Goal: Task Accomplishment & Management: Complete application form

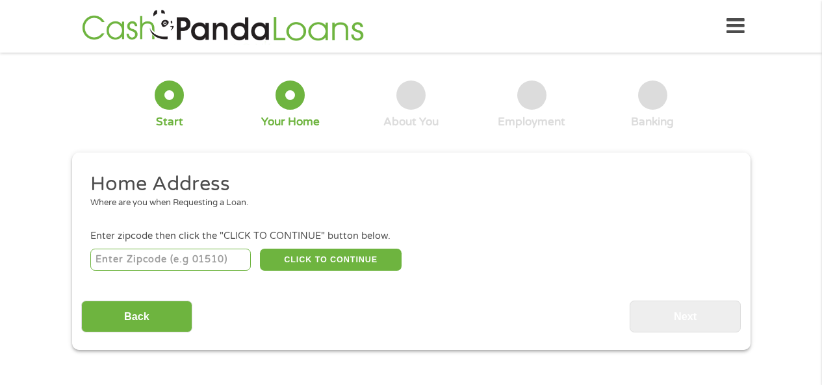
click at [138, 251] on input "number" at bounding box center [170, 260] width 160 height 22
type input "75214"
select select "[US_STATE]"
click at [302, 268] on button "CLICK TO CONTINUE" at bounding box center [331, 260] width 142 height 22
type input "75214"
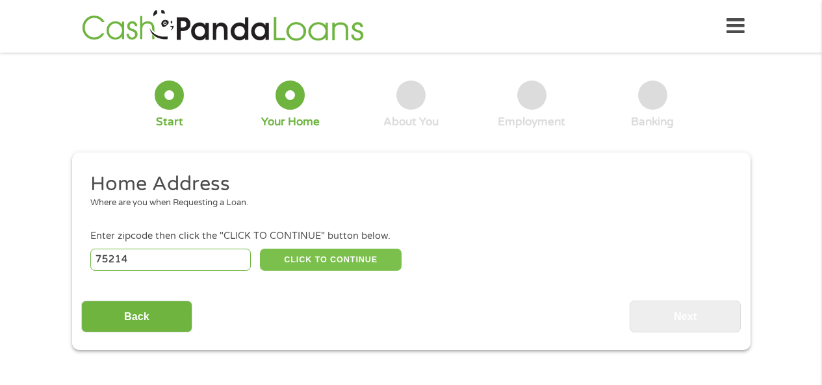
type input "[GEOGRAPHIC_DATA]"
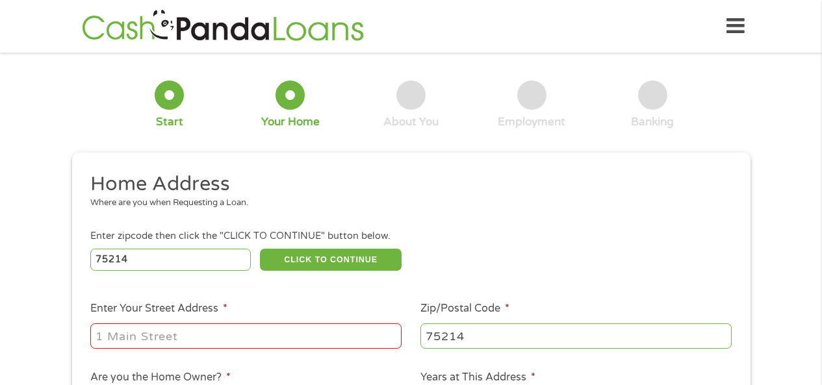
click at [145, 327] on input "Enter Your Street Address *" at bounding box center [245, 336] width 311 height 25
type input "[STREET_ADDRESS]"
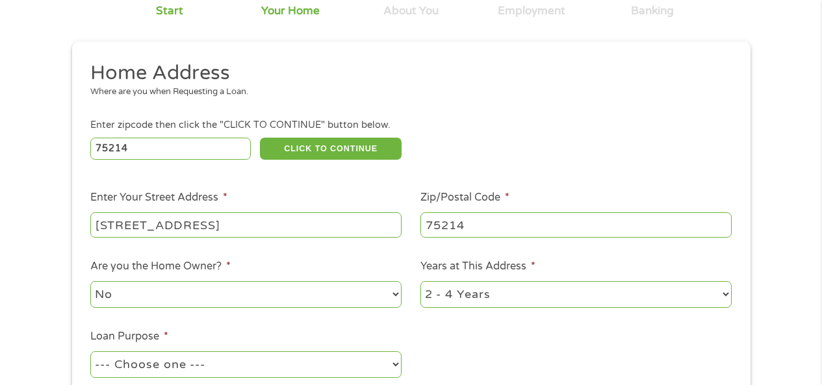
scroll to position [130, 0]
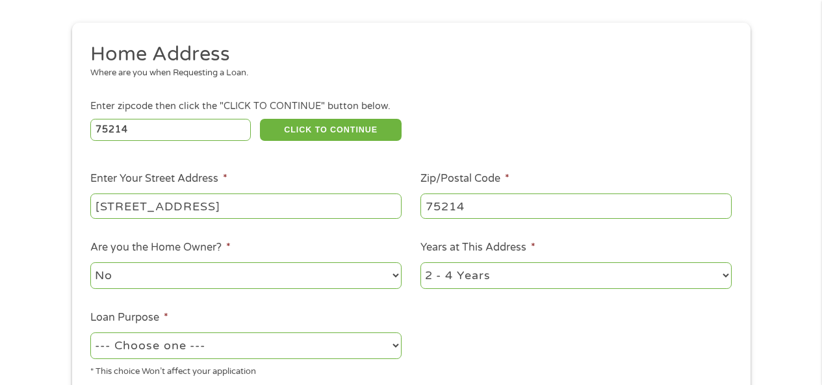
click at [259, 267] on select "No Yes" at bounding box center [245, 275] width 311 height 27
select select "yes"
click at [90, 262] on select "No Yes" at bounding box center [245, 275] width 311 height 27
click at [443, 281] on select "1 Year or less 1 - 2 Years 2 - 4 Years Over 4 Years" at bounding box center [575, 275] width 311 height 27
select select "60months"
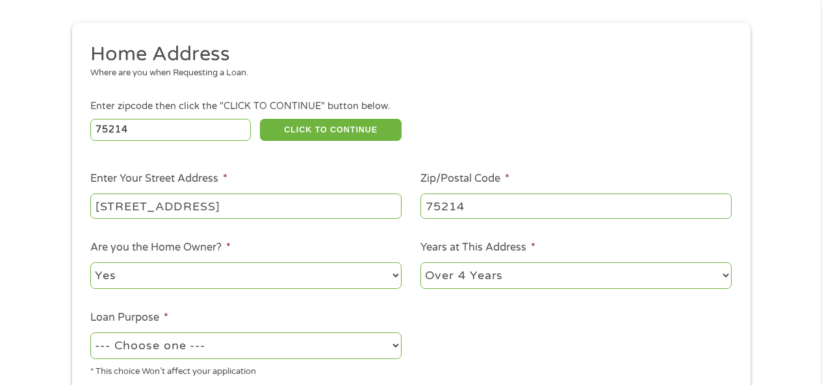
click at [420, 262] on select "1 Year or less 1 - 2 Years 2 - 4 Years Over 4 Years" at bounding box center [575, 275] width 311 height 27
click at [382, 344] on select "--- Choose one --- Pay Bills Debt Consolidation Home Improvement Major Purchase…" at bounding box center [245, 346] width 311 height 27
select select "paybills"
click at [90, 333] on select "--- Choose one --- Pay Bills Debt Consolidation Home Improvement Major Purchase…" at bounding box center [245, 346] width 311 height 27
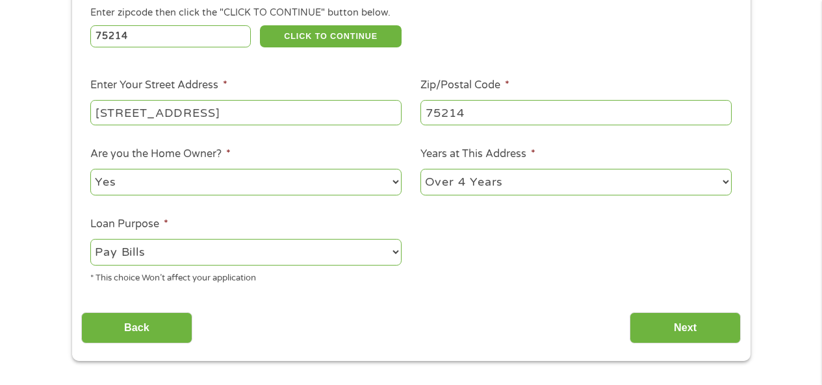
scroll to position [260, 0]
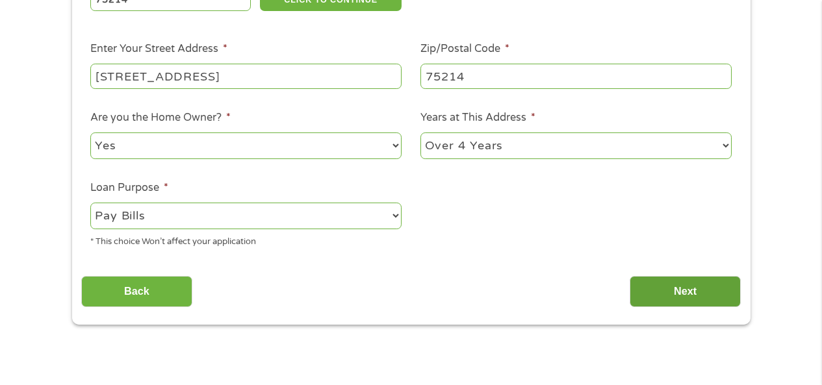
click at [646, 299] on input "Next" at bounding box center [684, 292] width 111 height 32
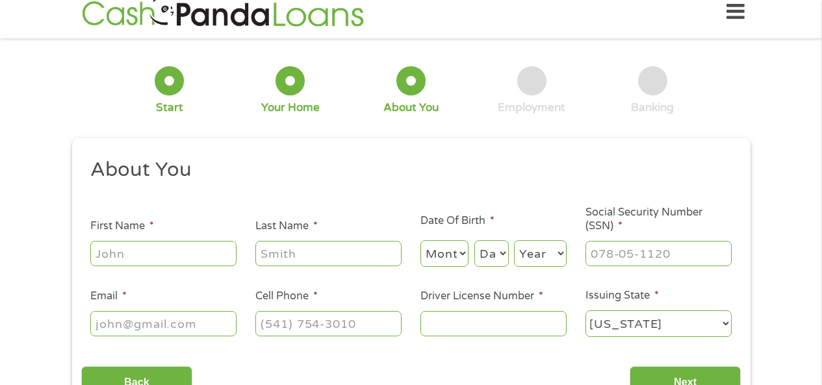
scroll to position [0, 0]
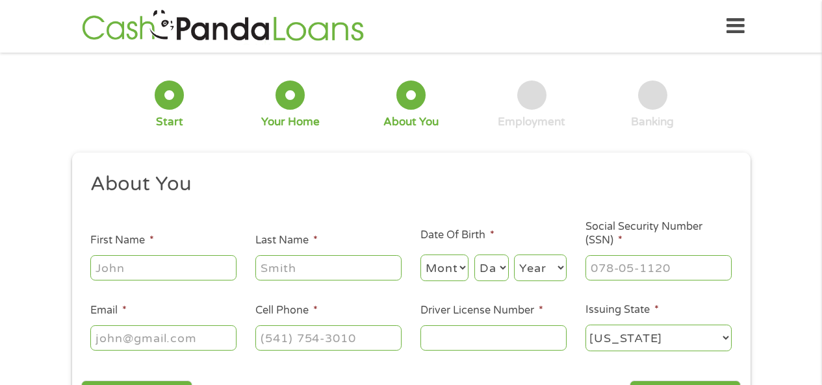
click at [141, 263] on input "First Name *" at bounding box center [163, 267] width 146 height 25
type input "Rheagan"
type input "[PERSON_NAME]"
type input "[EMAIL_ADDRESS][DOMAIN_NAME]"
type input "[PHONE_NUMBER]"
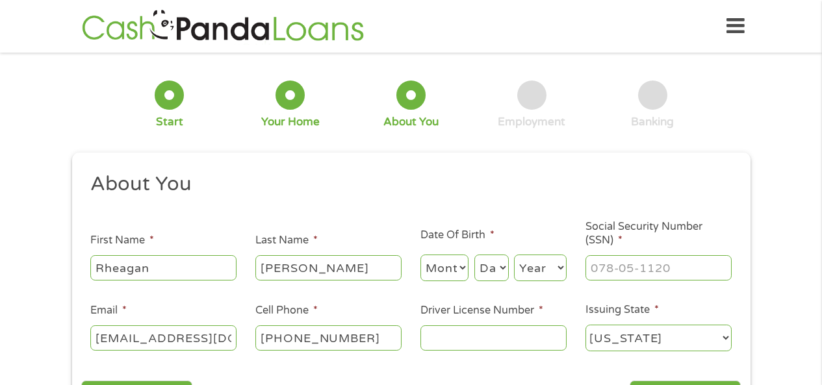
click at [452, 272] on select "Month 1 2 3 4 5 6 7 8 9 10 11 12" at bounding box center [444, 268] width 49 height 27
select select "12"
click at [420, 255] on select "Month 1 2 3 4 5 6 7 8 9 10 11 12" at bounding box center [444, 268] width 49 height 27
click at [493, 276] on select "Day 1 2 3 4 5 6 7 8 9 10 11 12 13 14 15 16 17 18 19 20 21 22 23 24 25 26 27 28 …" at bounding box center [491, 268] width 34 height 27
select select "30"
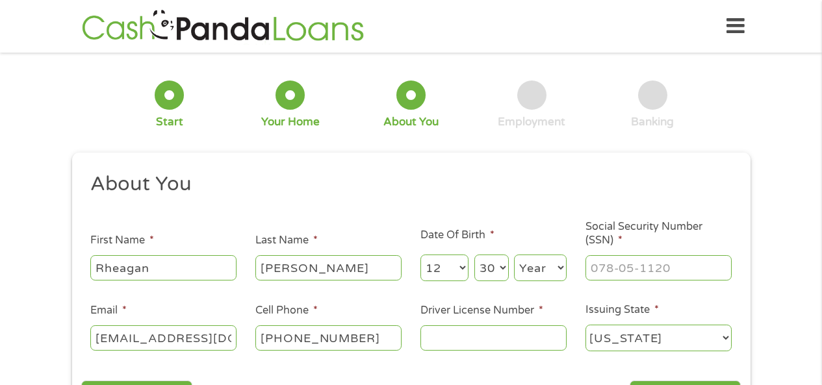
click at [474, 255] on select "Day 1 2 3 4 5 6 7 8 9 10 11 12 13 14 15 16 17 18 19 20 21 22 23 24 25 26 27 28 …" at bounding box center [491, 268] width 34 height 27
click at [544, 261] on select "Year [DATE] 2006 2005 2004 2003 2002 2001 2000 1999 1998 1997 1996 1995 1994 19…" at bounding box center [540, 268] width 53 height 27
select select "1980"
click at [514, 255] on select "Year [DATE] 2006 2005 2004 2003 2002 2001 2000 1999 1998 1997 1996 1995 1994 19…" at bounding box center [540, 268] width 53 height 27
click at [622, 266] on input "___-__-____" at bounding box center [658, 267] width 146 height 25
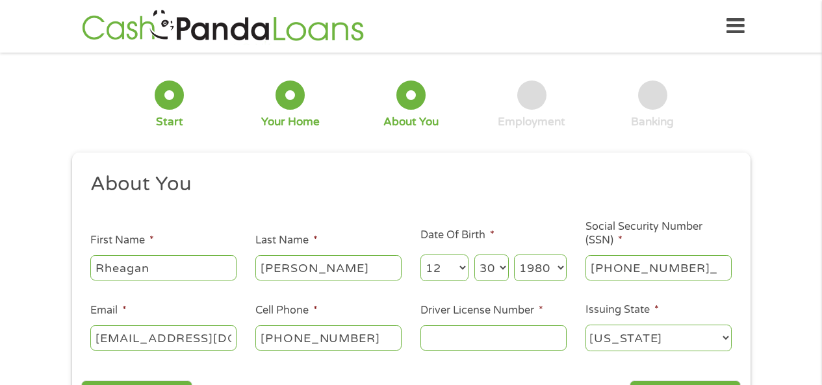
type input "456-87-7066"
drag, startPoint x: 216, startPoint y: 333, endPoint x: 82, endPoint y: 335, distance: 133.8
click at [82, 335] on li "Email * [EMAIL_ADDRESS][DOMAIN_NAME]" at bounding box center [163, 328] width 165 height 50
type input "[EMAIL_ADDRESS][DOMAIN_NAME]"
click at [430, 342] on input "Driver License Number *" at bounding box center [493, 337] width 146 height 25
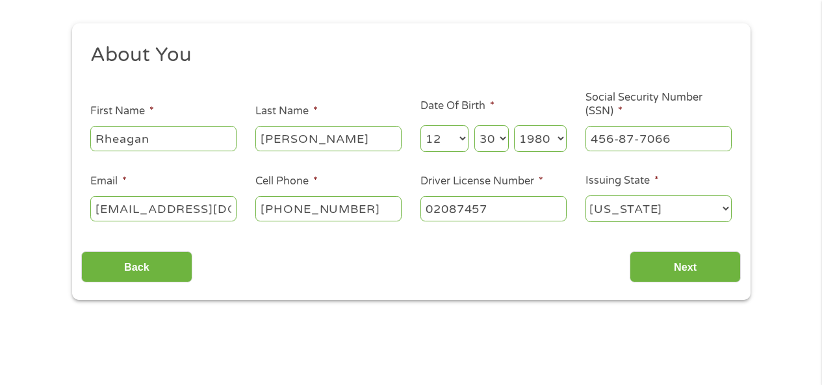
scroll to position [130, 0]
type input "02087457"
click at [665, 261] on input "Next" at bounding box center [684, 267] width 111 height 32
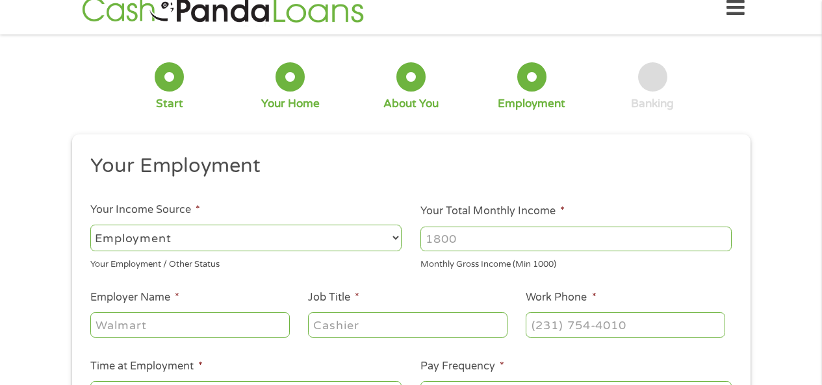
scroll to position [0, 0]
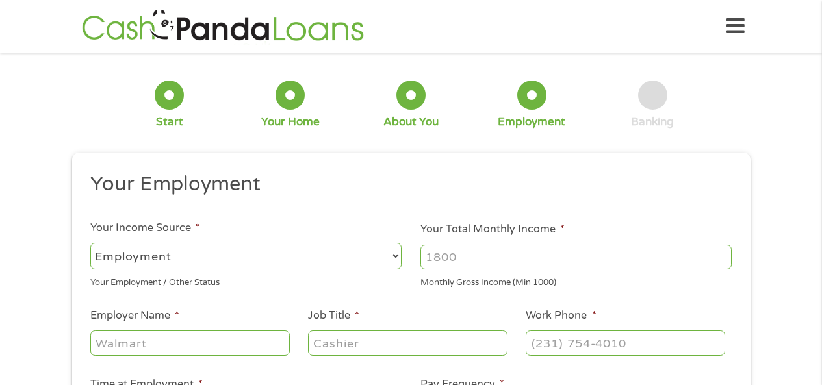
click at [497, 262] on input "Your Total Monthly Income *" at bounding box center [575, 257] width 311 height 25
type input "3658.92"
click at [168, 344] on input "Employer Name *" at bounding box center [189, 343] width 199 height 25
click at [136, 353] on input "Con" at bounding box center [189, 343] width 199 height 25
type input "Concierge title of [US_STATE]"
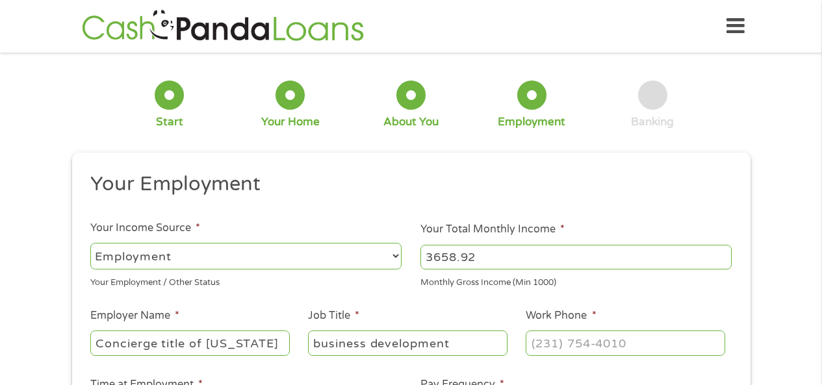
type input "business development"
type input "[PHONE_NUMBER]"
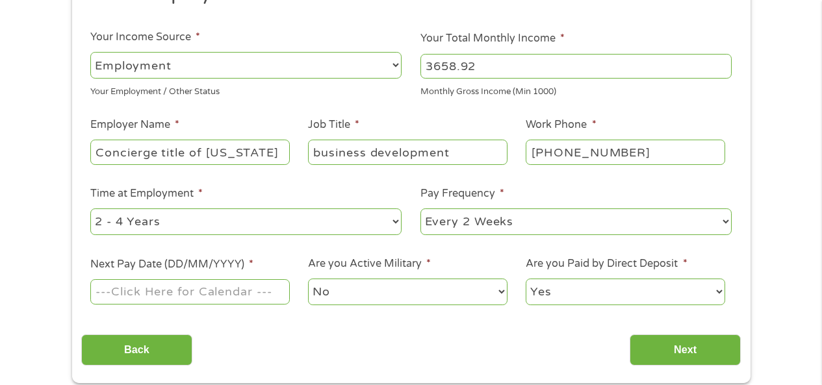
scroll to position [195, 0]
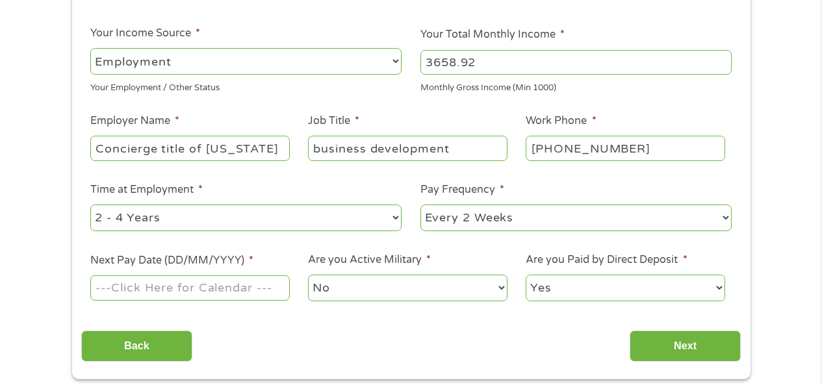
click at [377, 215] on select "--- Choose one --- 1 Year or less 1 - 2 Years 2 - 4 Years Over 4 Years" at bounding box center [245, 218] width 311 height 27
select select "60months"
click at [90, 205] on select "--- Choose one --- 1 Year or less 1 - 2 Years 2 - 4 Years Over 4 Years" at bounding box center [245, 218] width 311 height 27
click at [272, 289] on input "Next Pay Date (DD/MM/YYYY) *" at bounding box center [189, 287] width 199 height 25
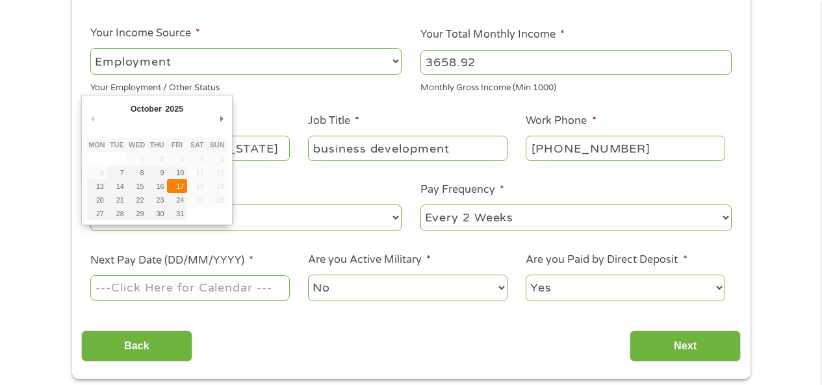
type input "[DATE]"
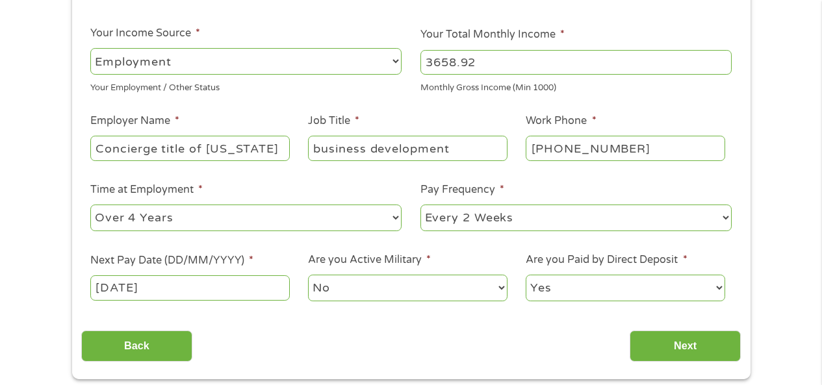
click at [396, 296] on select "No Yes" at bounding box center [407, 288] width 199 height 27
click at [676, 360] on input "Next" at bounding box center [684, 347] width 111 height 32
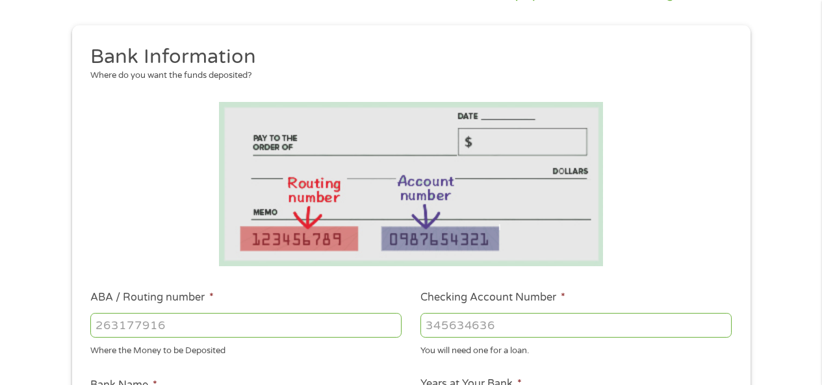
scroll to position [130, 0]
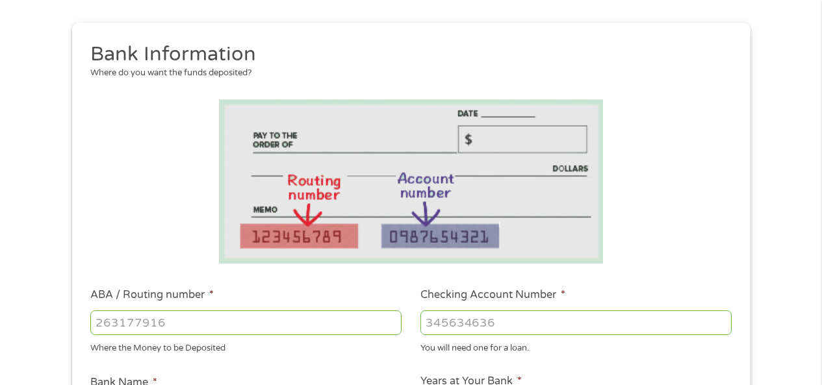
click at [203, 322] on input "ABA / Routing number *" at bounding box center [245, 323] width 311 height 25
type input "111000614"
type input "JPMORGAN CHASE BANK NA"
type input "111000614"
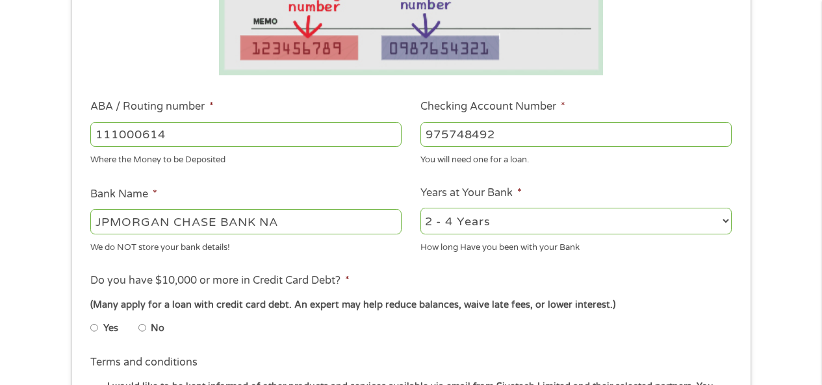
scroll to position [325, 0]
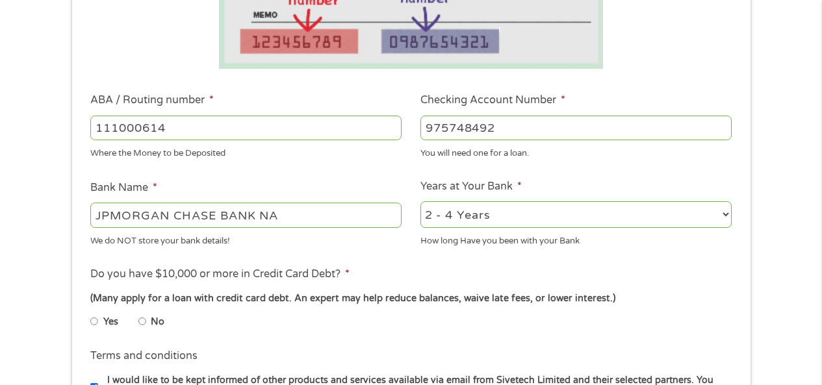
type input "975748492"
click at [514, 220] on select "2 - 4 Years 6 - 12 Months 1 - 2 Years Over 4 Years" at bounding box center [575, 214] width 311 height 27
select select "60months"
click at [420, 201] on select "2 - 4 Years 6 - 12 Months 1 - 2 Years Over 4 Years" at bounding box center [575, 214] width 311 height 27
click at [144, 316] on input "No" at bounding box center [142, 321] width 8 height 21
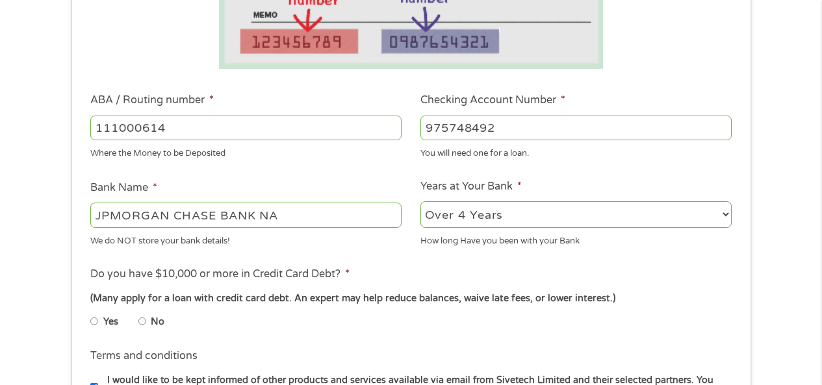
radio input "true"
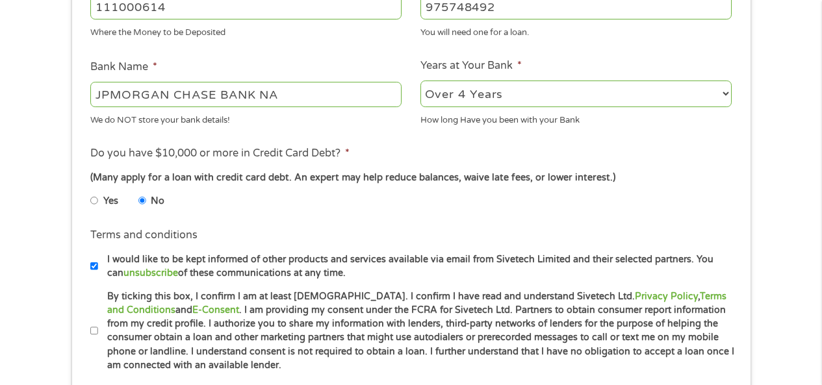
scroll to position [455, 0]
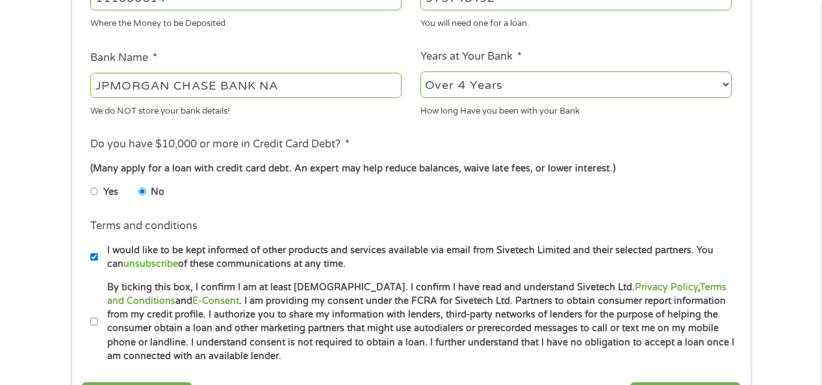
click at [90, 321] on input "By ticking this box, I confirm I am at least [DEMOGRAPHIC_DATA]. I confirm I ha…" at bounding box center [94, 322] width 8 height 21
checkbox input "true"
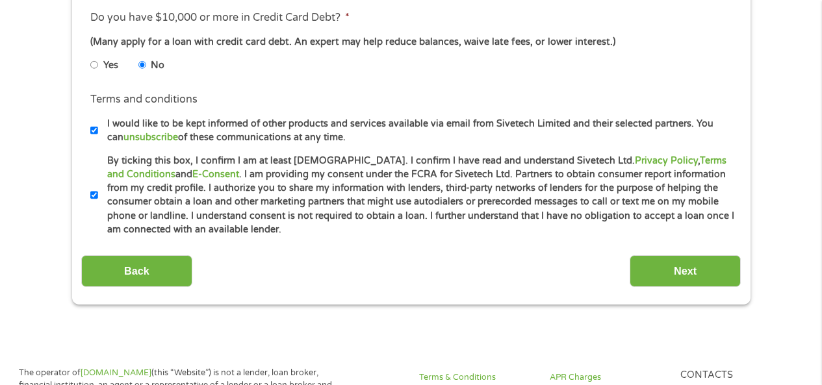
scroll to position [585, 0]
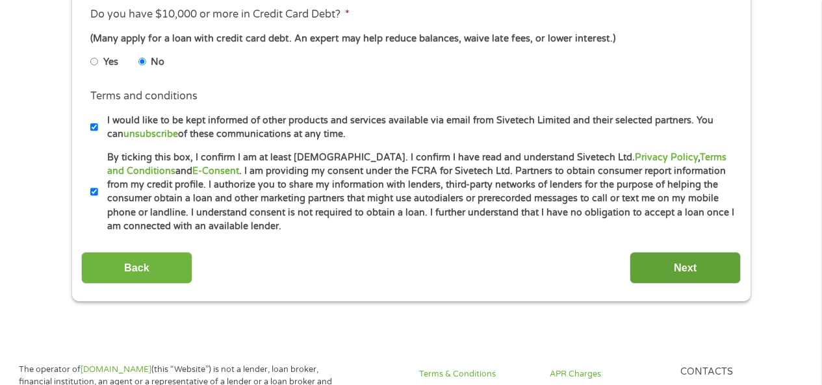
click at [667, 267] on input "Next" at bounding box center [684, 268] width 111 height 32
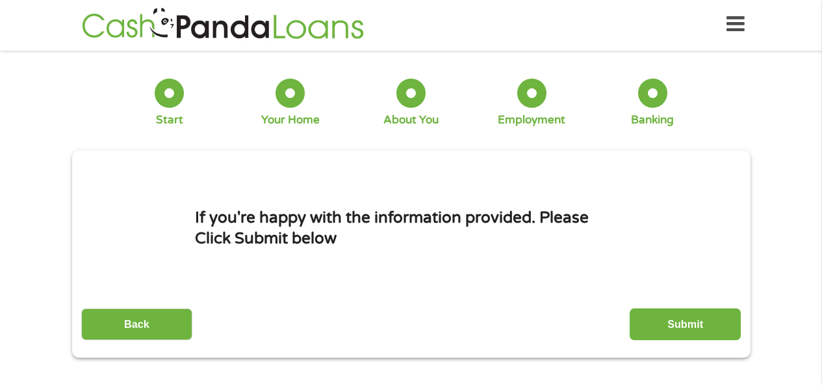
scroll to position [0, 0]
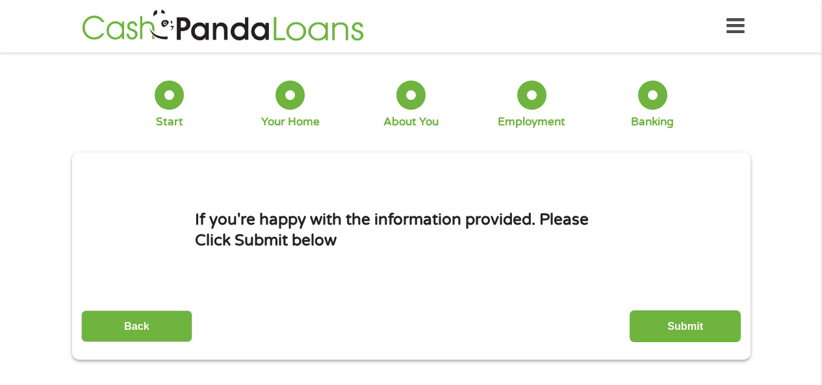
click at [658, 326] on input "Submit" at bounding box center [684, 327] width 111 height 32
